Goal: Check status: Check status

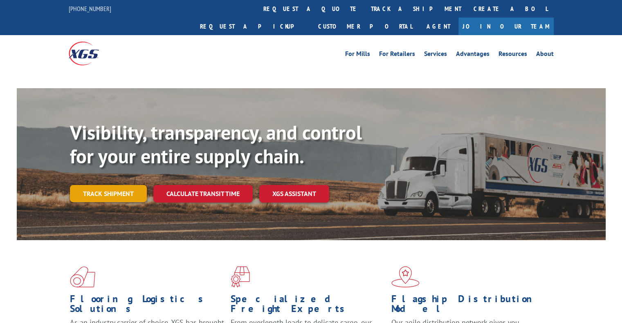
click at [116, 185] on link "Track shipment" at bounding box center [108, 193] width 77 height 17
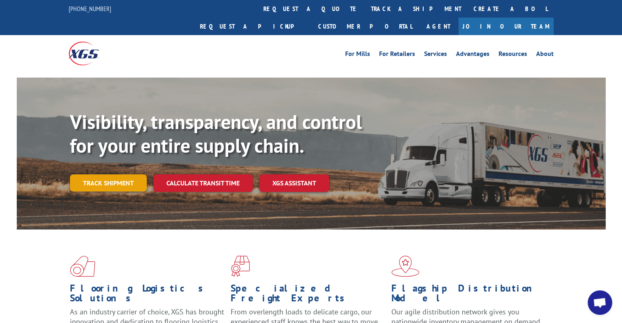
click at [116, 175] on link "Track shipment" at bounding box center [108, 183] width 77 height 17
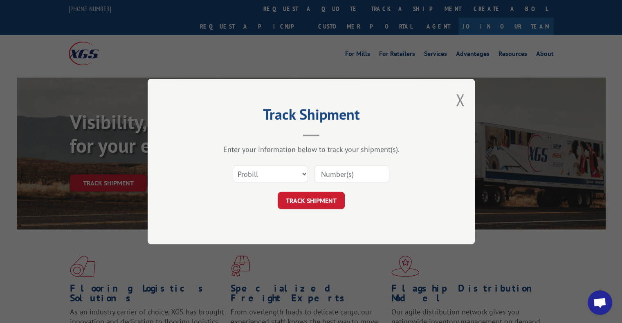
click at [356, 176] on input at bounding box center [351, 174] width 75 height 17
paste input "YK9HXN6699VPABD"
type input "YK9HXN6699VPABD"
click at [314, 196] on button "TRACK SHIPMENT" at bounding box center [310, 200] width 67 height 17
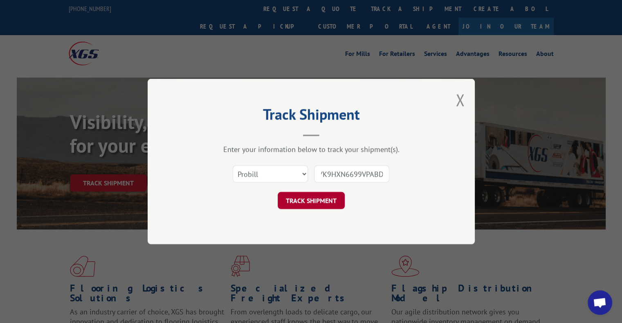
scroll to position [0, 0]
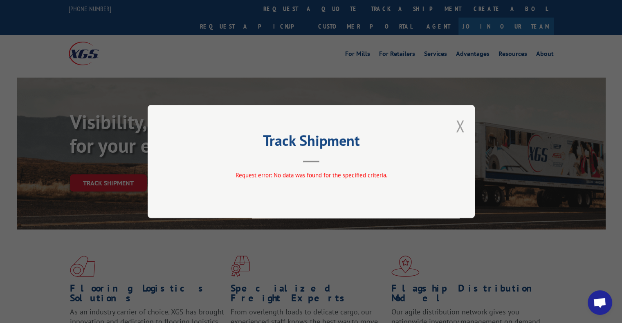
click at [456, 126] on button "Close modal" at bounding box center [459, 126] width 9 height 22
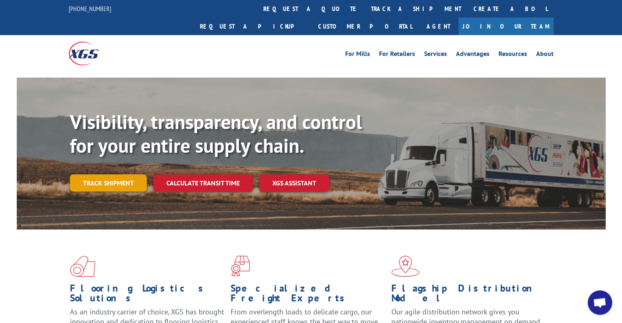
click at [104, 175] on link "Track shipment" at bounding box center [108, 183] width 77 height 17
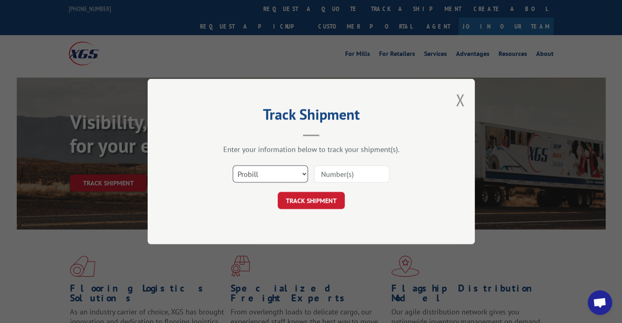
click at [271, 172] on select "Select category... Probill BOL PO" at bounding box center [270, 174] width 75 height 17
select select "po"
click at [233, 166] on select "Select category... Probill BOL PO" at bounding box center [270, 174] width 75 height 17
click at [330, 168] on input at bounding box center [351, 174] width 75 height 17
paste input "YK9HXN6699VPABD"
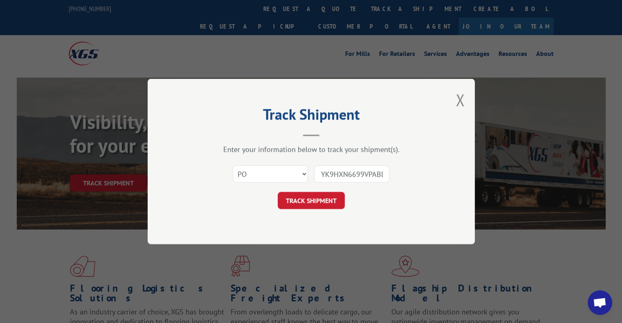
scroll to position [0, 2]
type input "YK9HXN6699VPABD"
click at [322, 201] on button "TRACK SHIPMENT" at bounding box center [310, 200] width 67 height 17
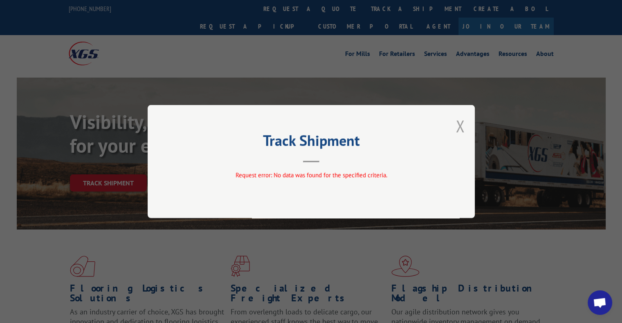
click at [463, 122] on button "Close modal" at bounding box center [459, 126] width 9 height 22
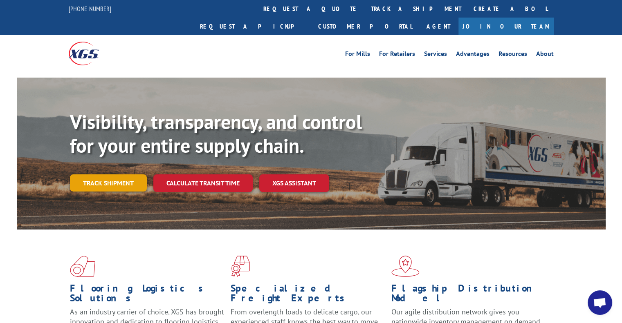
click at [119, 175] on link "Track shipment" at bounding box center [108, 183] width 77 height 17
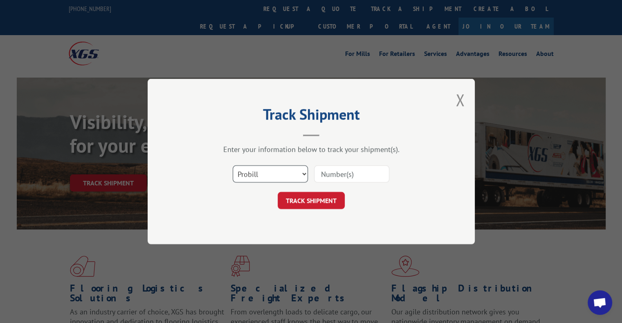
click at [274, 173] on select "Select category... Probill BOL PO" at bounding box center [270, 174] width 75 height 17
select select "bol"
click at [233, 166] on select "Select category... Probill BOL PO" at bounding box center [270, 174] width 75 height 17
click at [340, 173] on input at bounding box center [351, 174] width 75 height 17
paste input "1705103615"
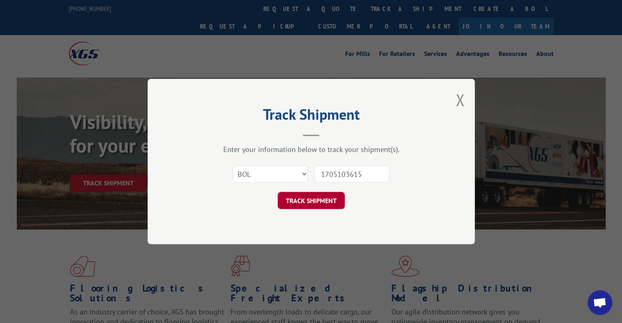
type input "1705103615"
click at [314, 203] on button "TRACK SHIPMENT" at bounding box center [310, 200] width 67 height 17
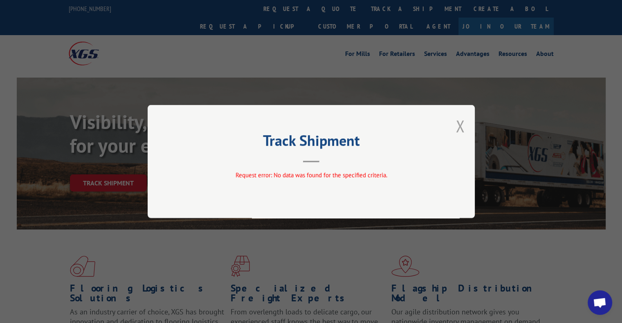
click at [458, 124] on button "Close modal" at bounding box center [459, 126] width 9 height 22
